Goal: Find contact information: Find contact information

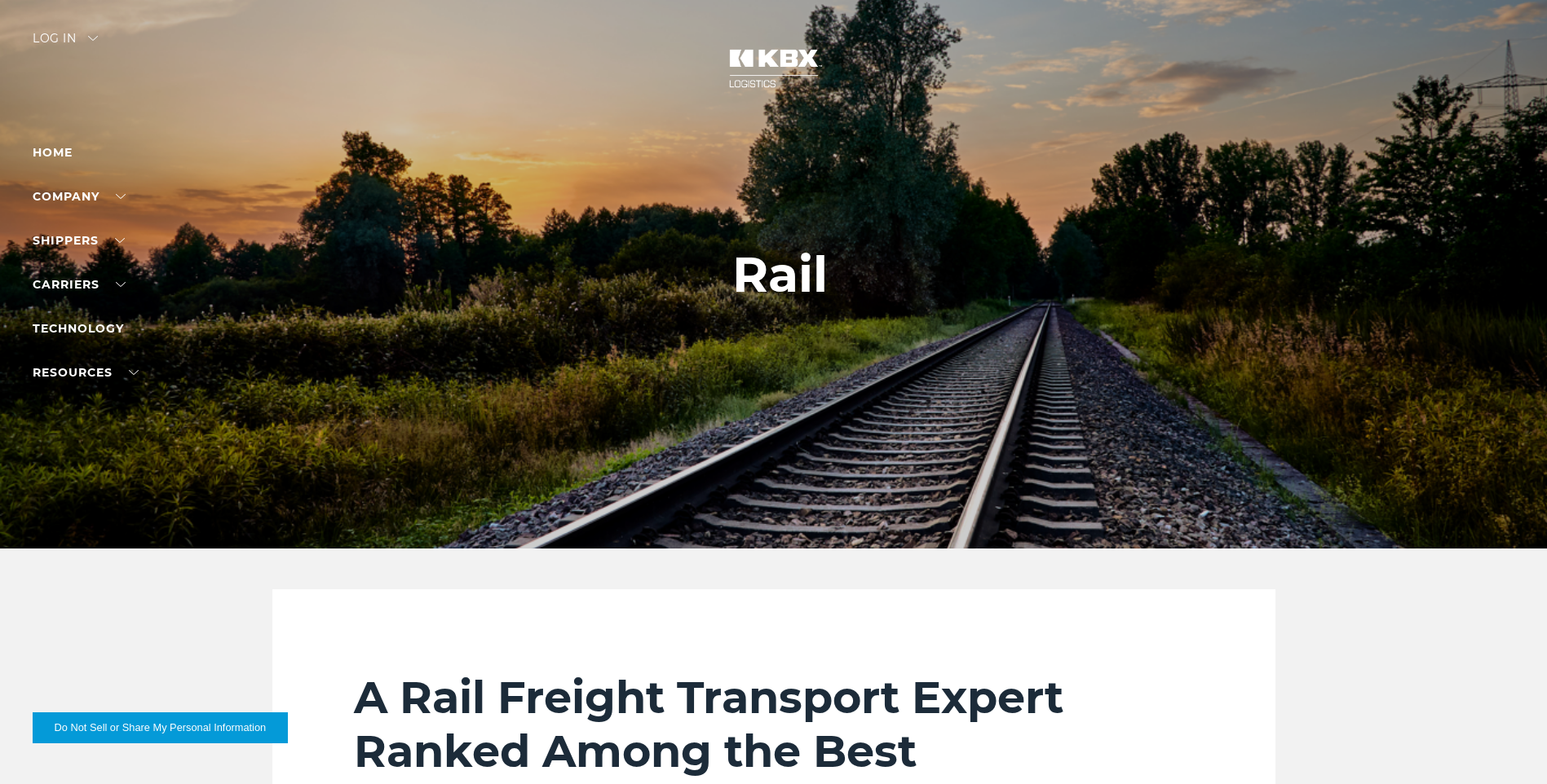
click at [57, 33] on div "Log in" at bounding box center [66, 44] width 66 height 23
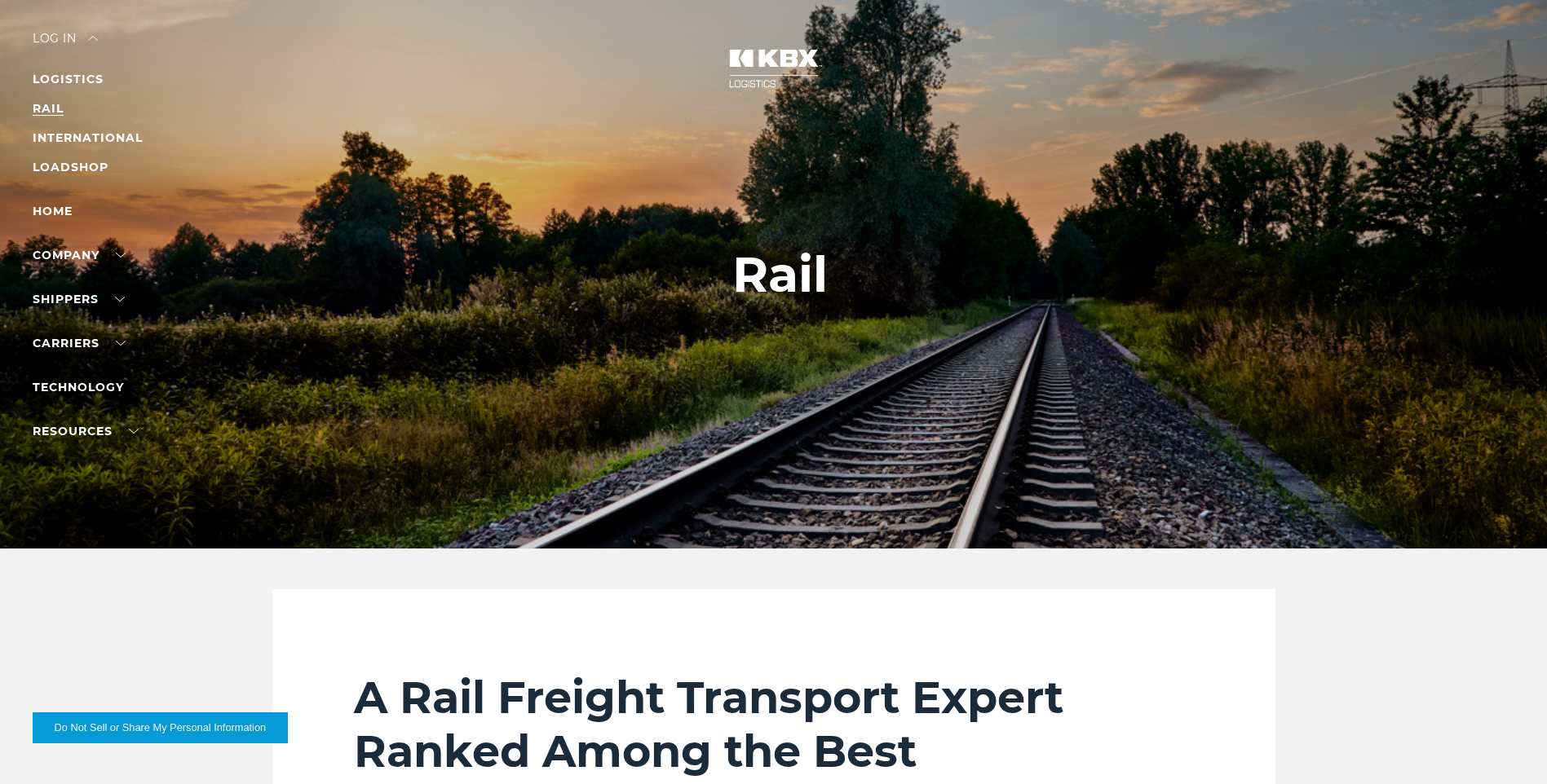
click at [44, 106] on link "RAIL" at bounding box center [48, 109] width 31 height 15
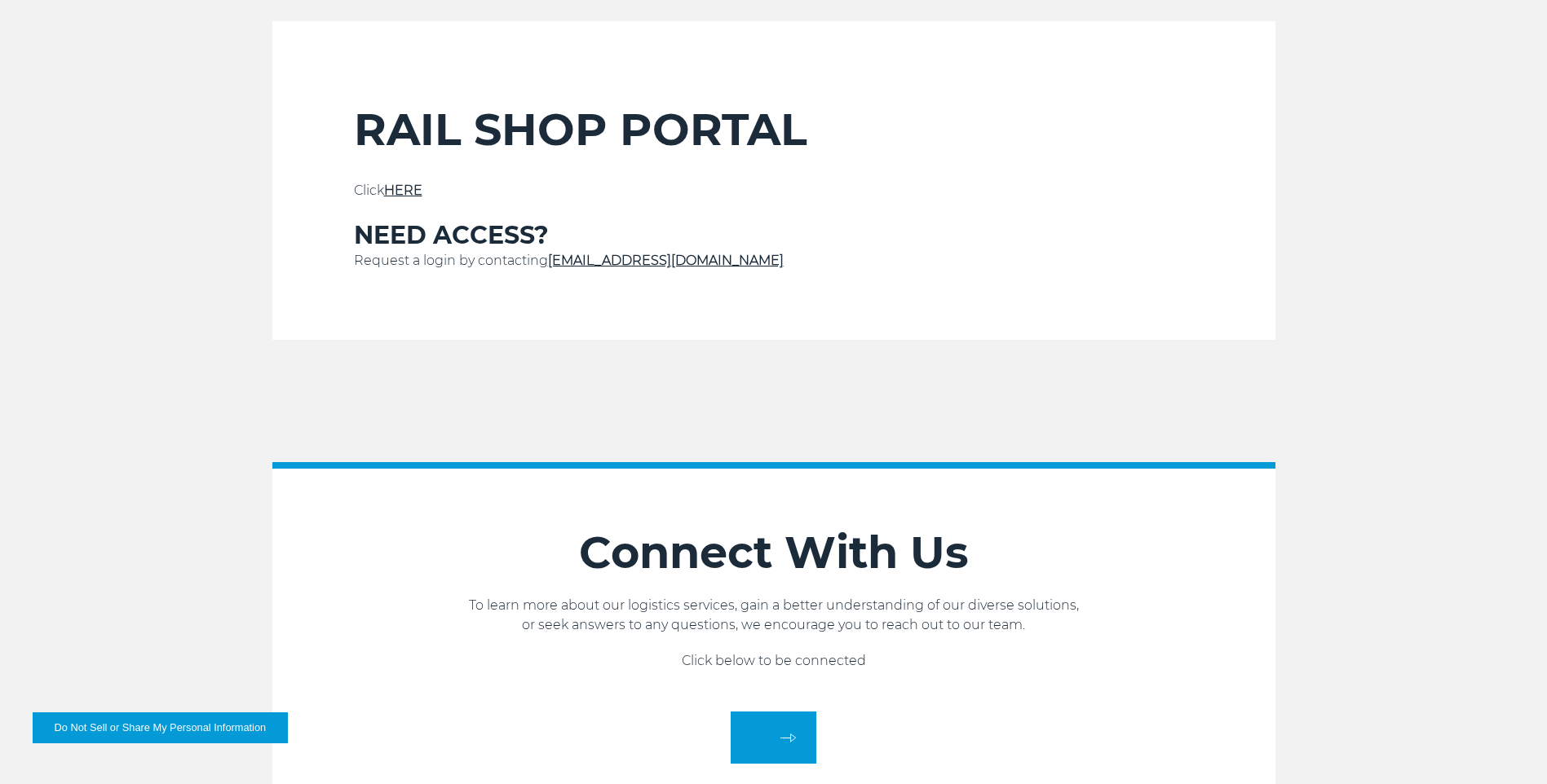
scroll to position [570, 0]
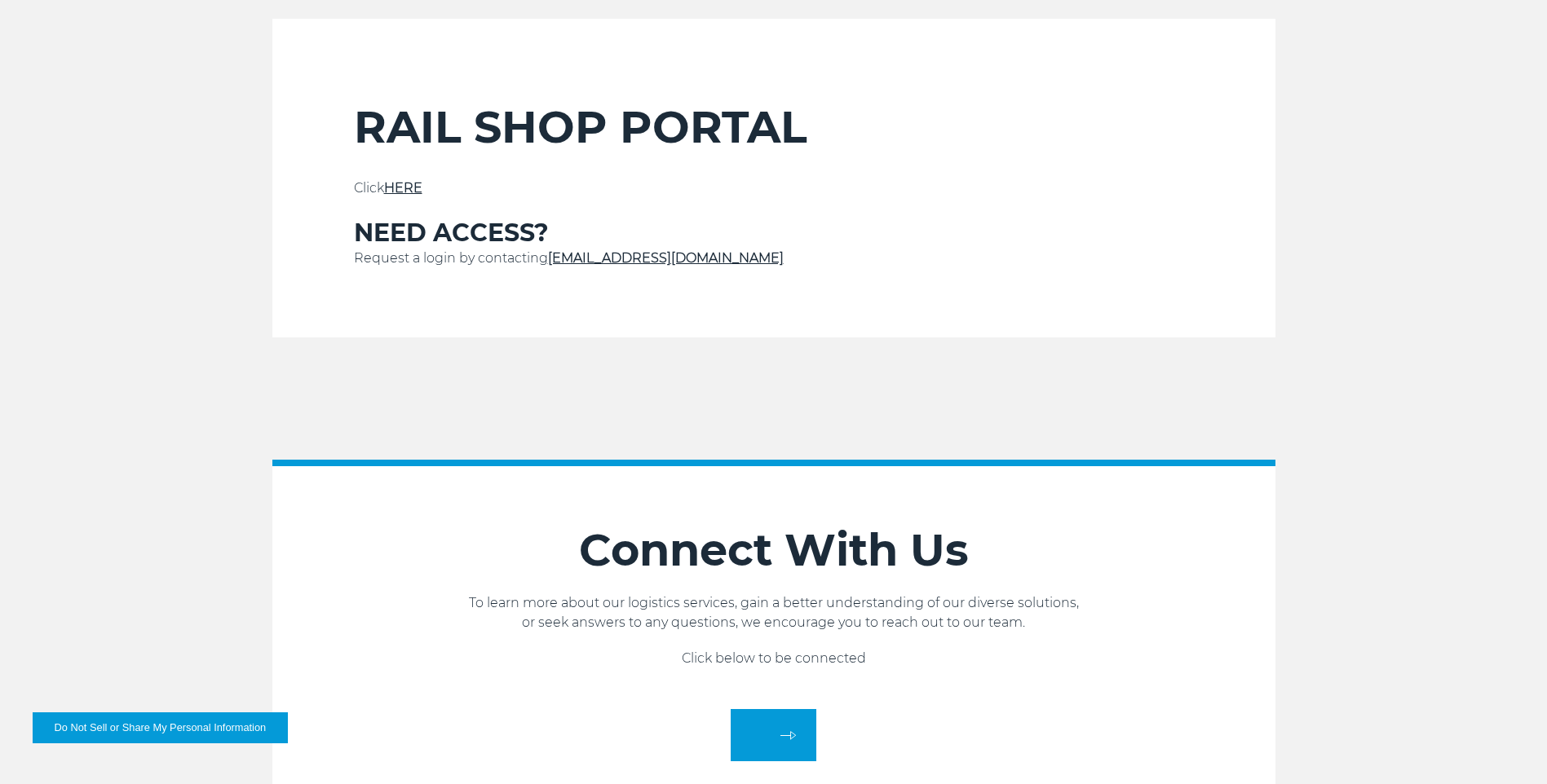
click at [607, 257] on link "[EMAIL_ADDRESS][DOMAIN_NAME]" at bounding box center [665, 258] width 235 height 16
click at [409, 182] on link "HERE" at bounding box center [403, 187] width 38 height 16
